Goal: Information Seeking & Learning: Learn about a topic

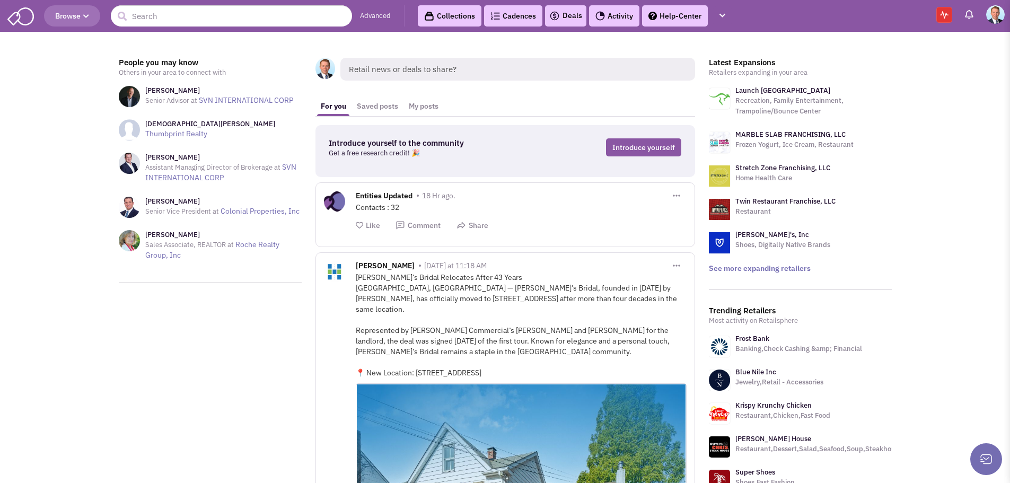
click at [91, 19] on button "Browse" at bounding box center [72, 15] width 56 height 21
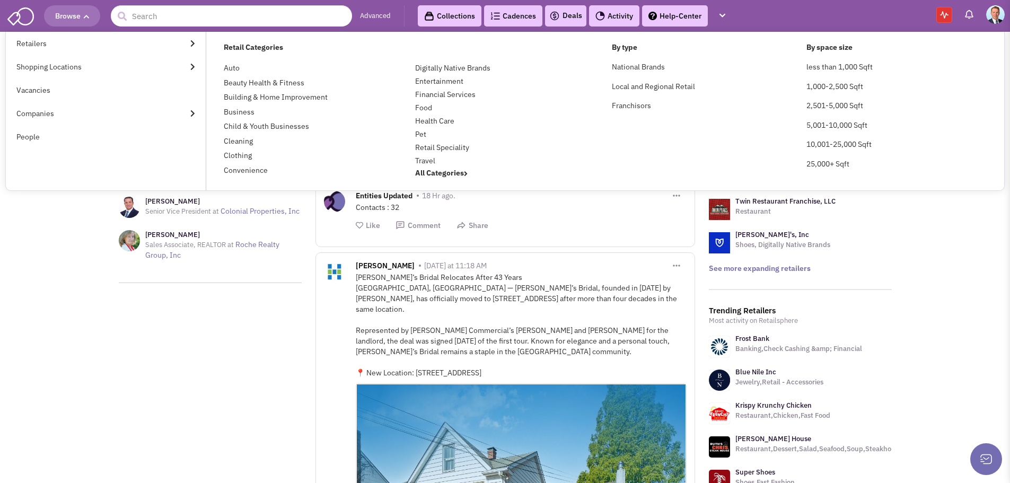
click at [37, 42] on link "Retailers" at bounding box center [106, 43] width 200 height 23
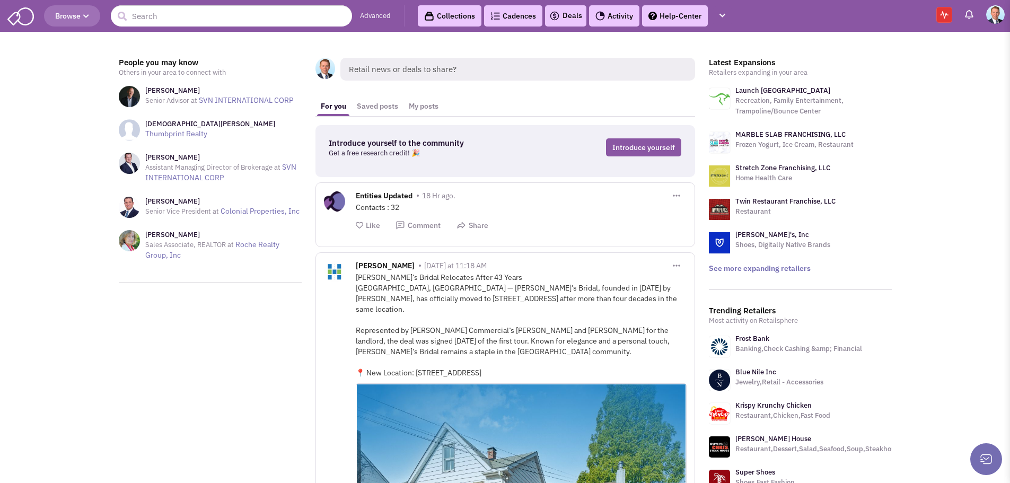
click at [82, 14] on span "Browse" at bounding box center [72, 16] width 34 height 10
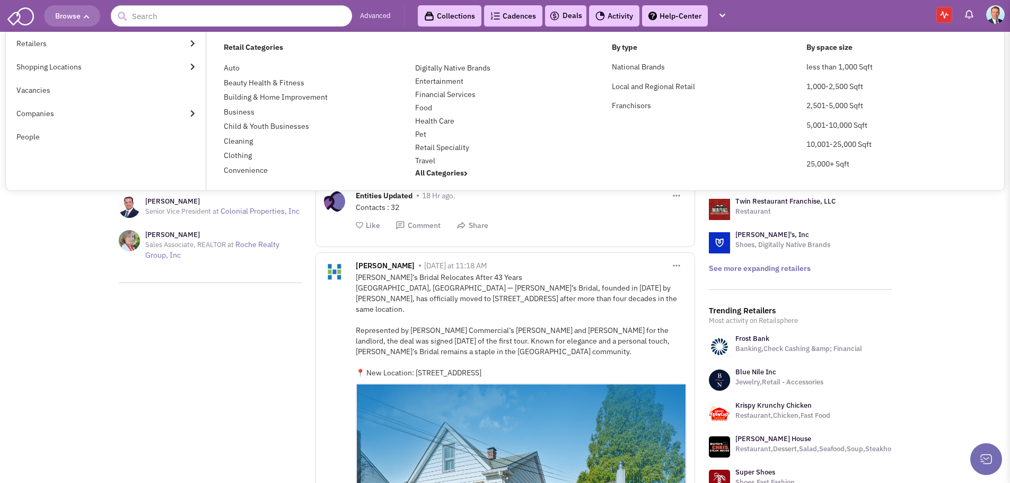
click at [53, 69] on link "Shopping Locations" at bounding box center [106, 66] width 200 height 23
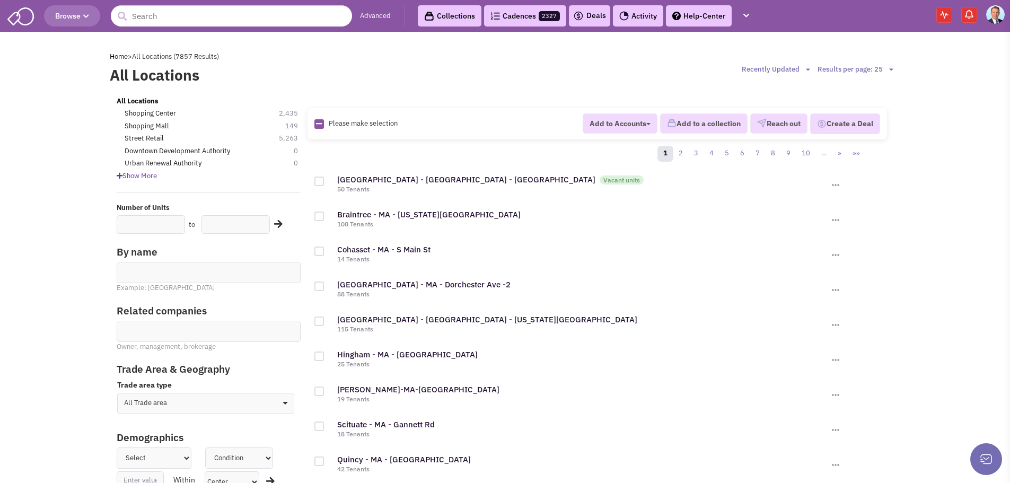
click at [92, 18] on button "Browse" at bounding box center [72, 15] width 56 height 21
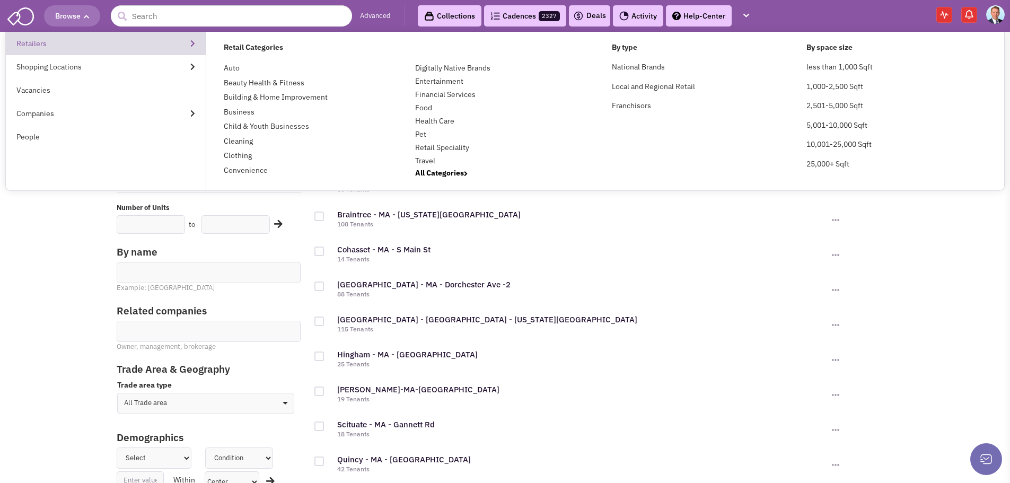
click at [37, 45] on link "Retailers" at bounding box center [106, 43] width 200 height 23
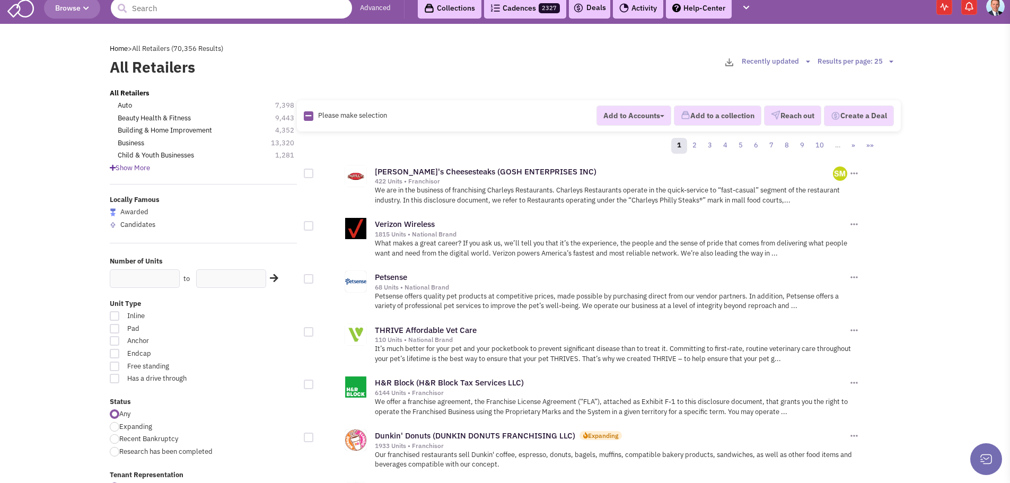
scroll to position [159, 0]
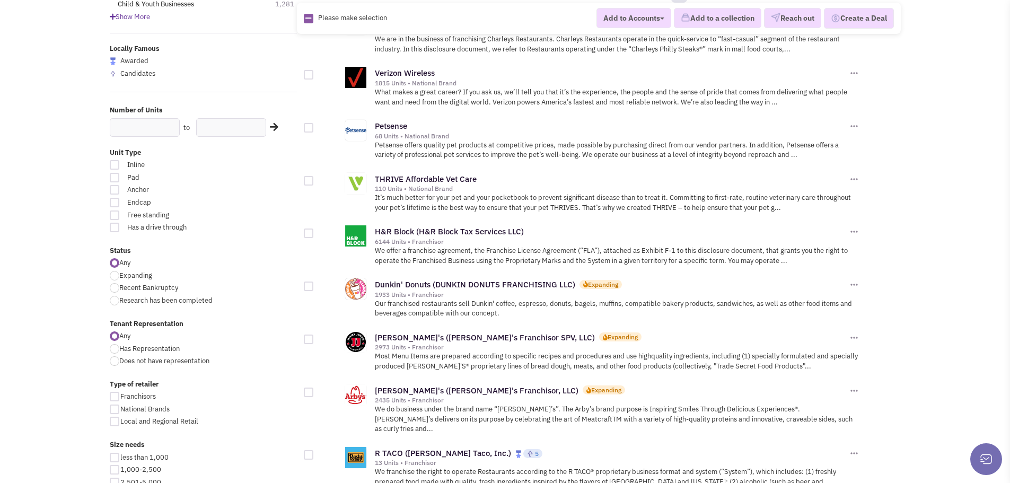
click at [118, 278] on div at bounding box center [115, 276] width 10 height 10
click at [119, 278] on input "Expanding" at bounding box center [122, 276] width 7 height 7
radio input "true"
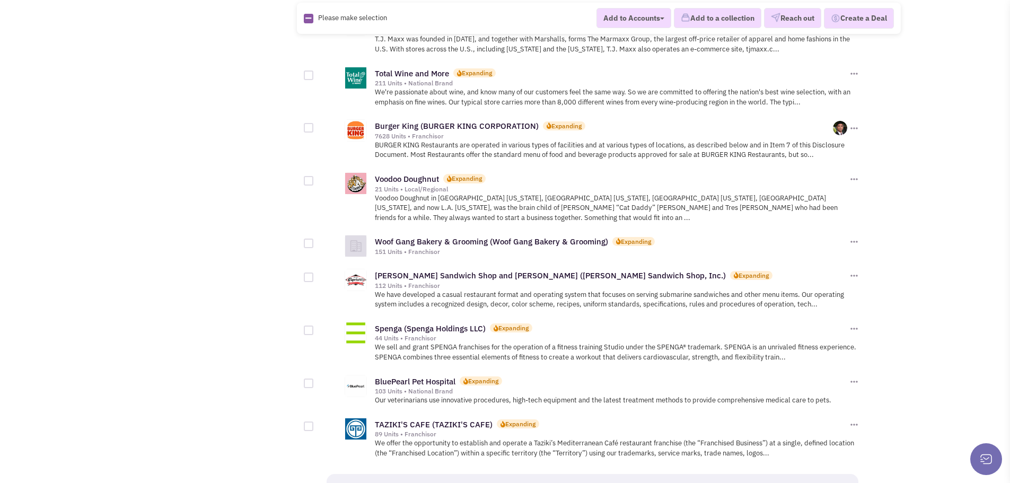
scroll to position [1108, 0]
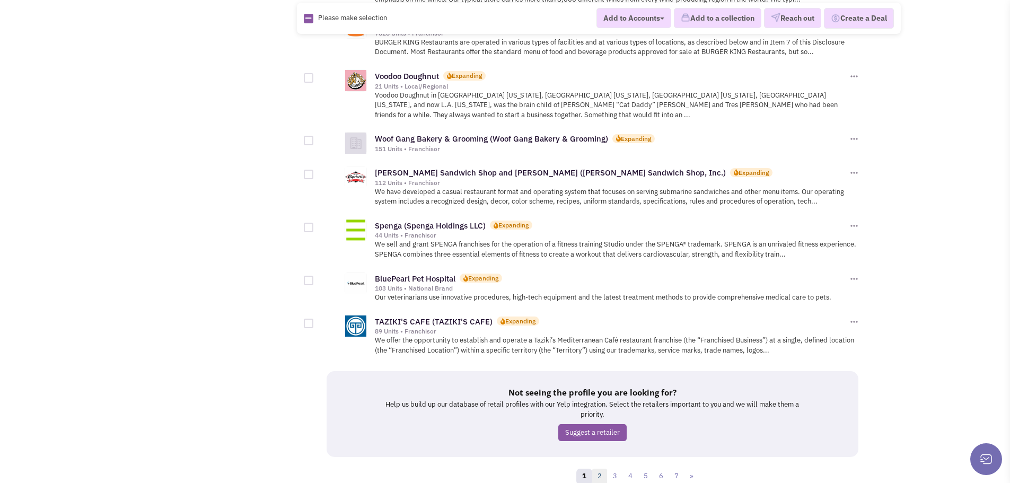
click at [600, 469] on link "2" at bounding box center [600, 477] width 16 height 16
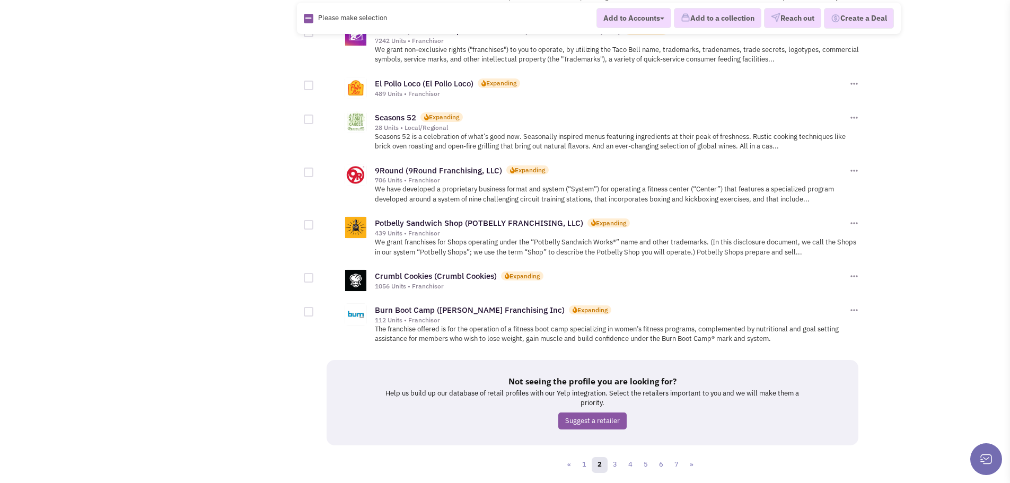
scroll to position [1061, 0]
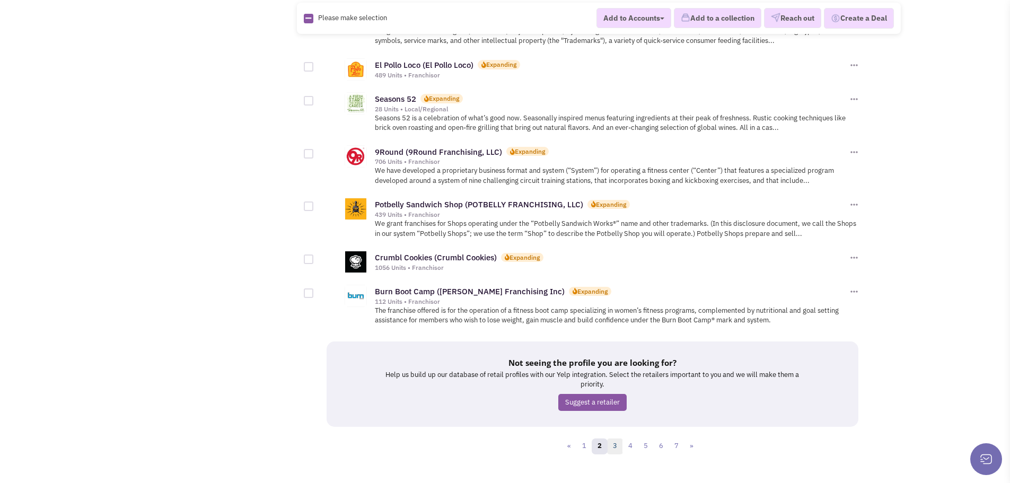
click at [615, 439] on link "3" at bounding box center [615, 447] width 16 height 16
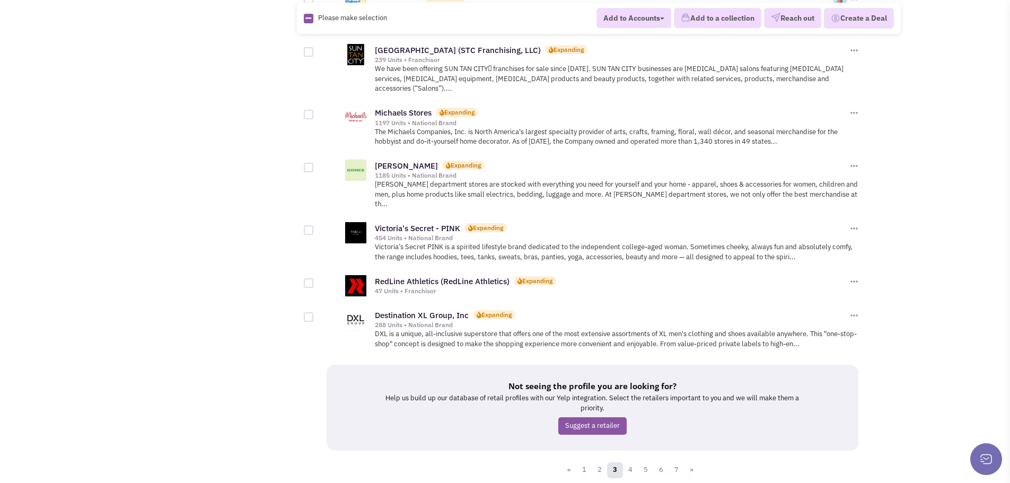
scroll to position [1117, 0]
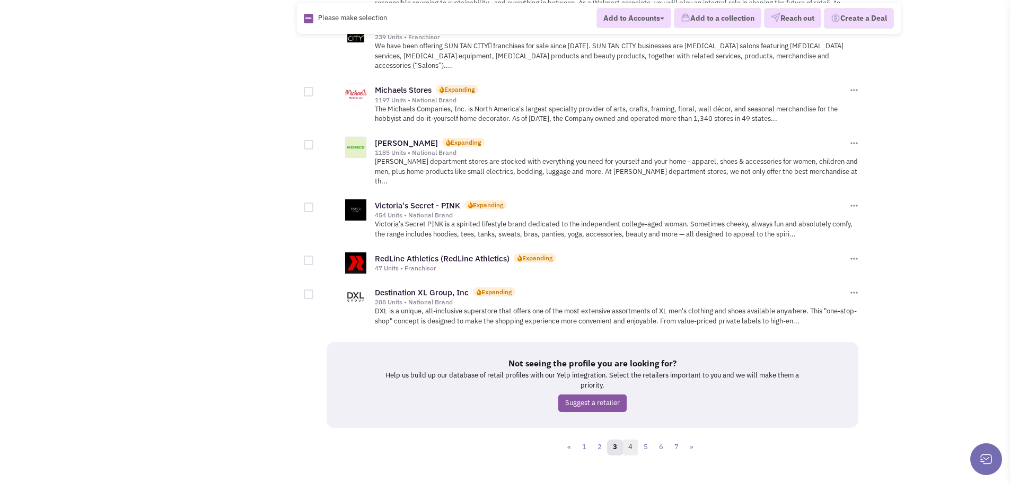
click at [633, 440] on link "4" at bounding box center [631, 448] width 16 height 16
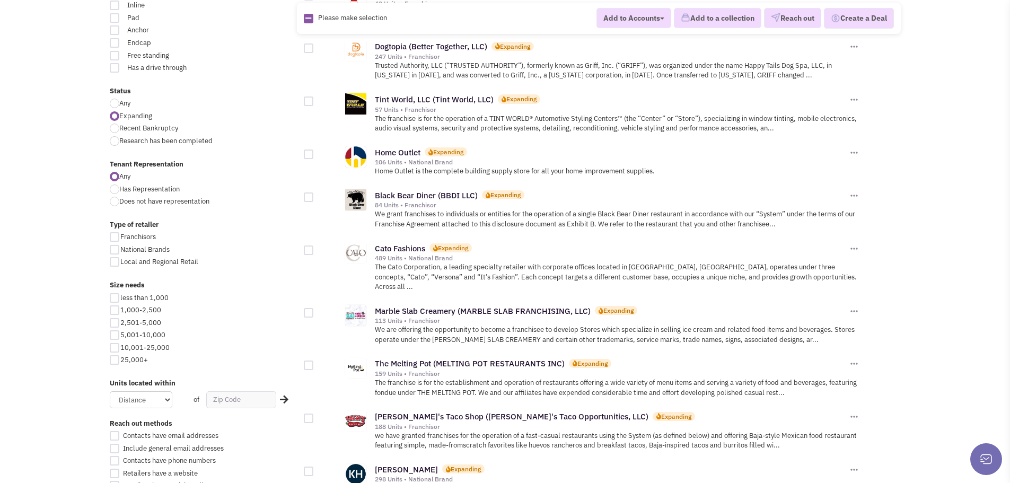
scroll to position [477, 0]
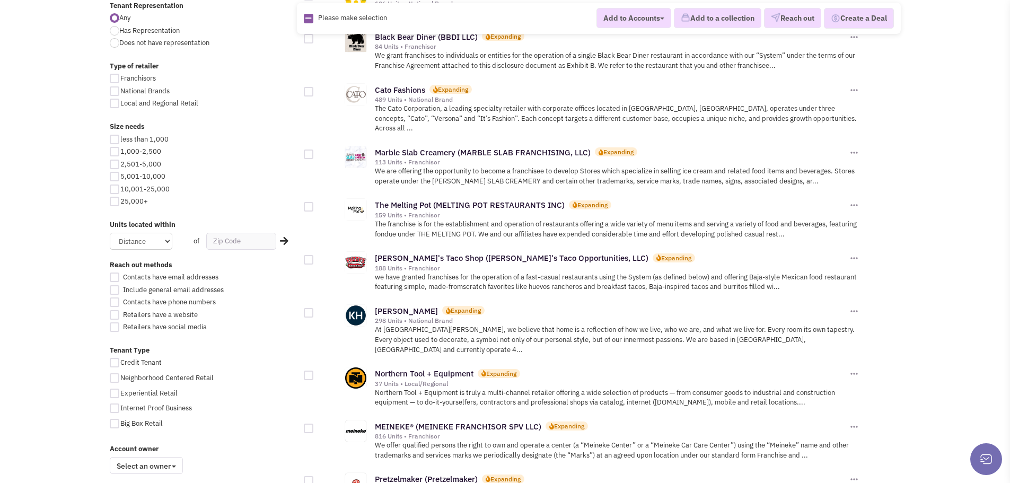
click at [116, 190] on div at bounding box center [115, 190] width 10 height 10
click at [120, 190] on input "10,001-25,000" at bounding box center [123, 190] width 7 height 7
checkbox input "true"
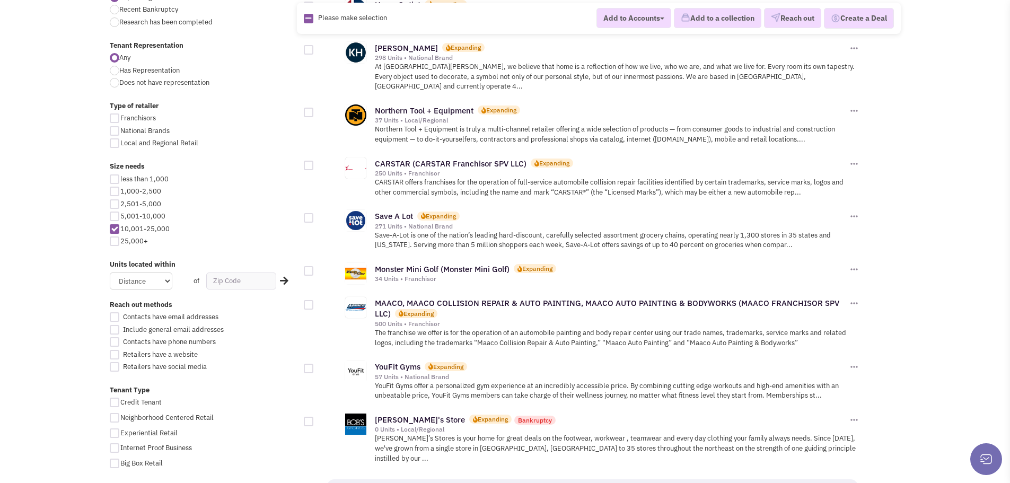
scroll to position [530, 0]
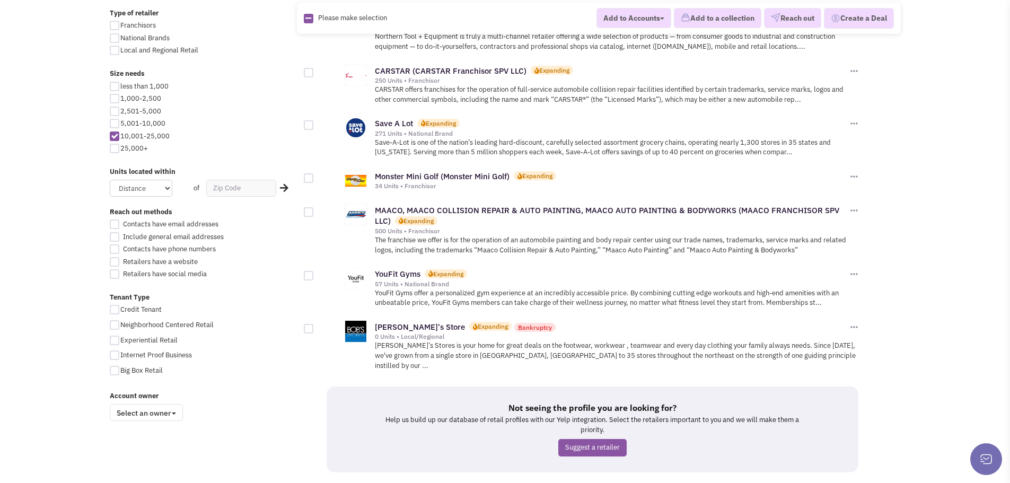
click at [112, 148] on div at bounding box center [115, 149] width 10 height 10
click at [120, 148] on input "25,000+" at bounding box center [123, 149] width 7 height 7
checkbox input "true"
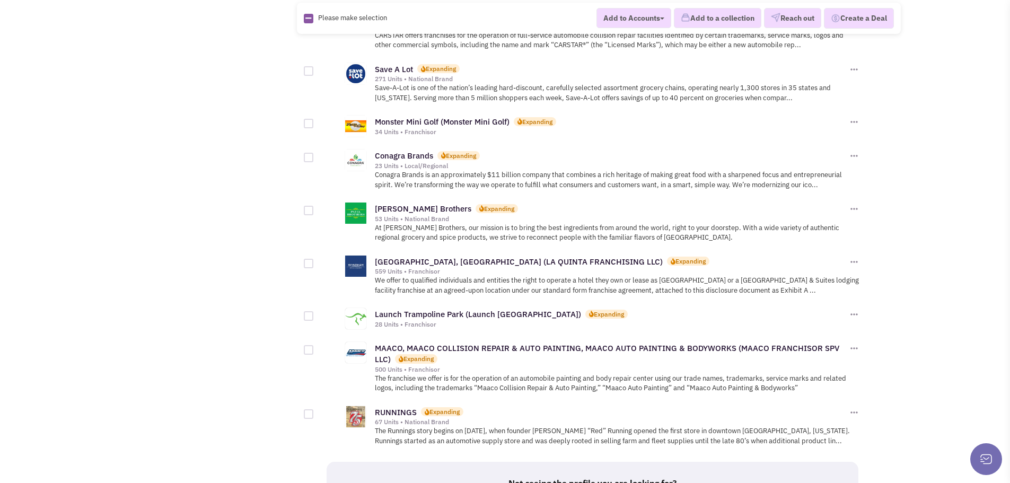
scroll to position [1061, 0]
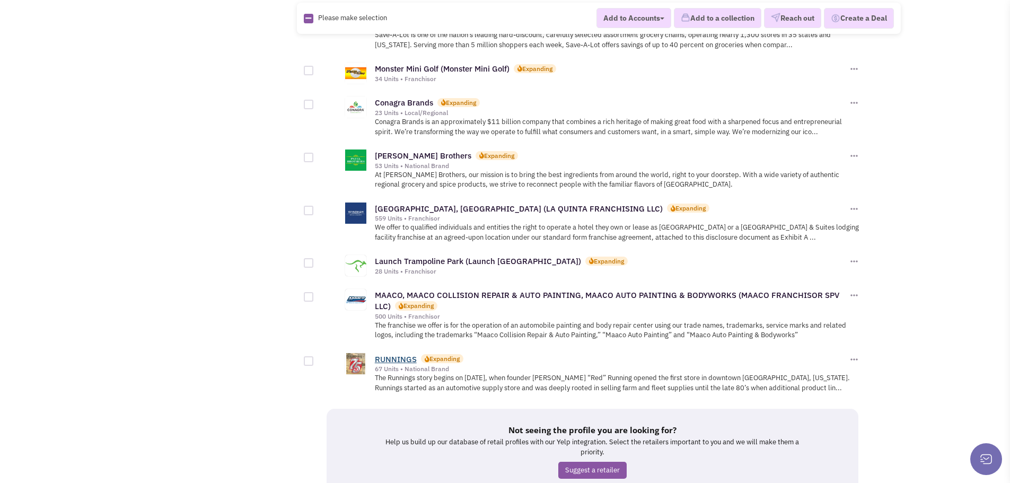
click at [400, 354] on link "RUNNINGS" at bounding box center [396, 359] width 42 height 10
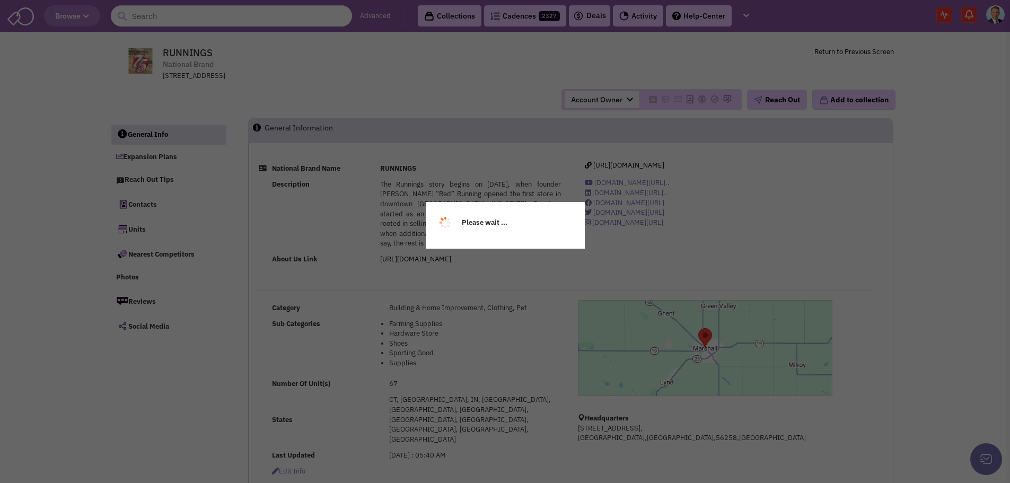
select select
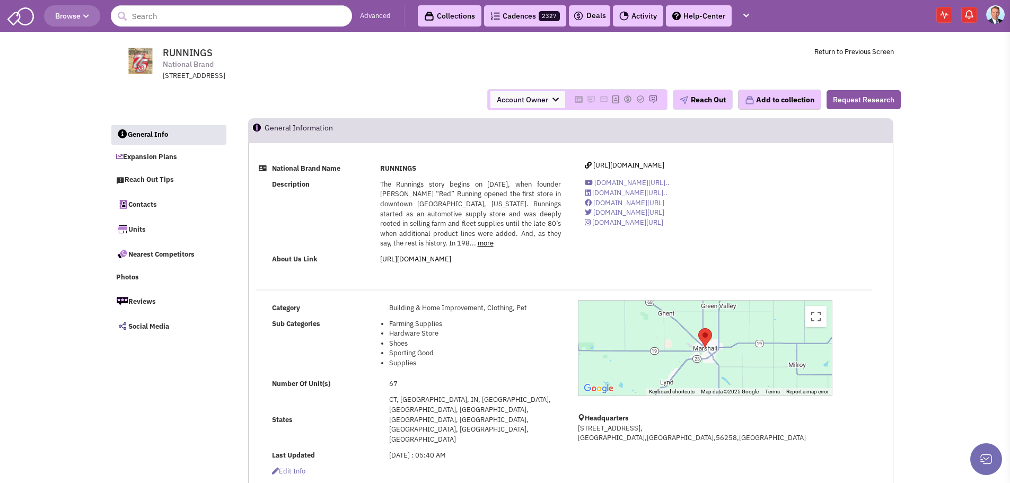
select select
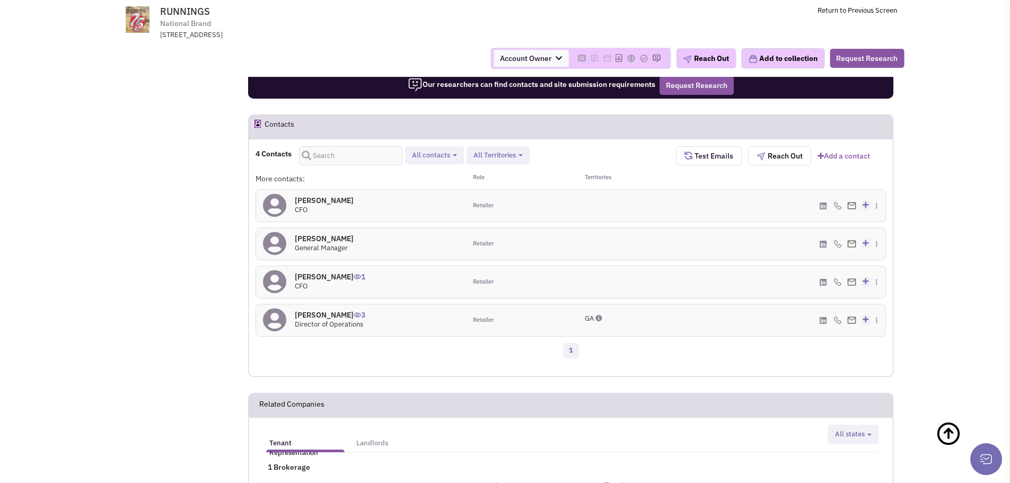
scroll to position [901, 0]
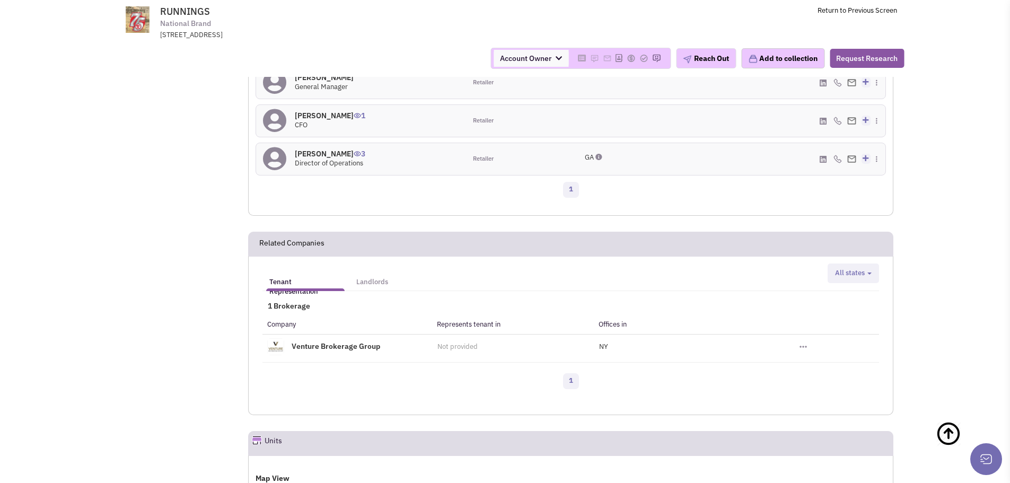
click at [382, 277] on h5 "Landlords" at bounding box center [372, 282] width 32 height 10
click at [289, 277] on h5 "Tenant Representation" at bounding box center [305, 286] width 72 height 19
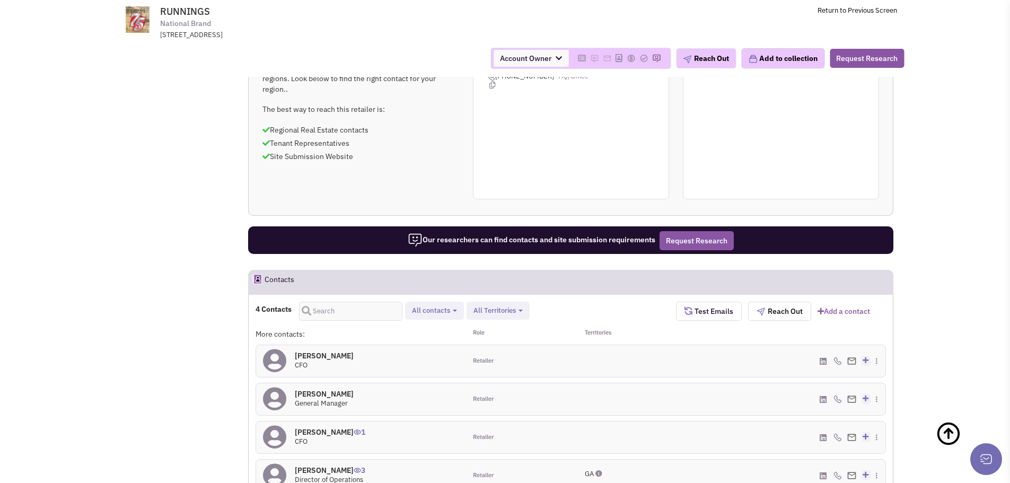
scroll to position [635, 0]
